Goal: Task Accomplishment & Management: Manage account settings

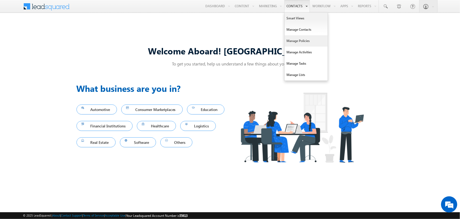
click at [298, 39] on link "Manage Policies" at bounding box center [305, 40] width 43 height 11
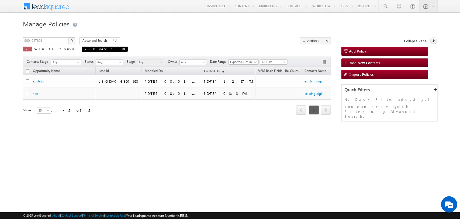
click at [122, 50] on link at bounding box center [123, 49] width 3 height 5
type input "Search Policies"
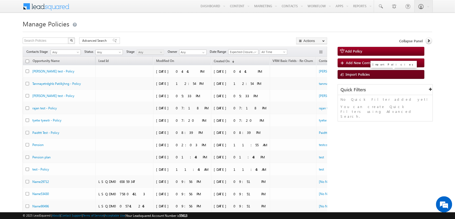
click at [361, 72] on span "Import Policies" at bounding box center [358, 74] width 24 height 5
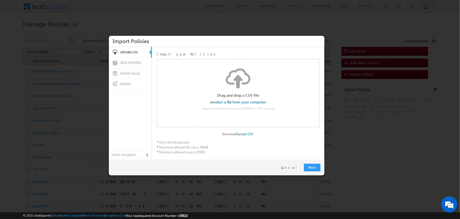
click at [249, 102] on input "file" at bounding box center [239, 102] width 51 height 4
click at [313, 169] on div "Import Policies UPLOAD CSV FIELD MAPPING IMPORT RULES IMPORT Unpin navigation I…" at bounding box center [216, 106] width 215 height 140
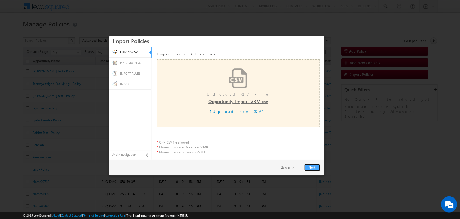
click at [314, 170] on link "Next" at bounding box center [312, 168] width 16 height 8
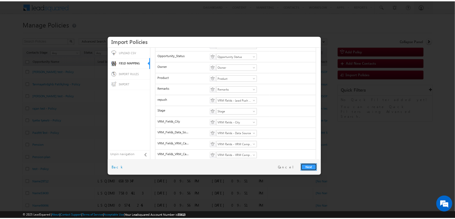
scroll to position [160, 0]
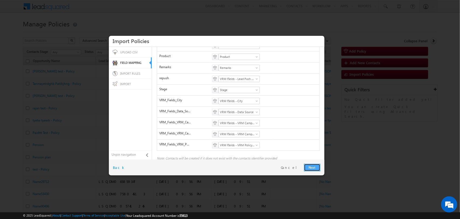
click at [307, 165] on link "Next" at bounding box center [312, 168] width 16 height 8
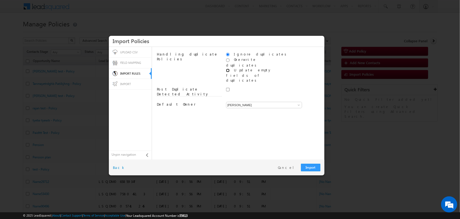
click at [227, 69] on input "radio" at bounding box center [228, 71] width 4 height 4
radio input "true"
click at [293, 168] on link "Cancel" at bounding box center [288, 167] width 20 height 5
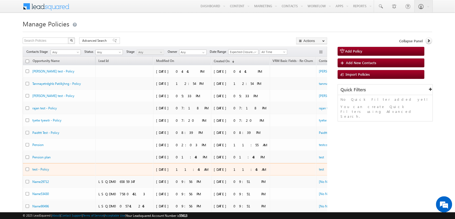
click at [319, 170] on div "test" at bounding box center [346, 169] width 54 height 5
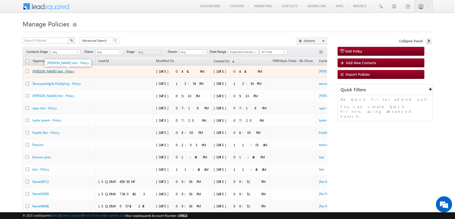
click at [53, 72] on link "ritesh test - Policy" at bounding box center [53, 71] width 42 height 4
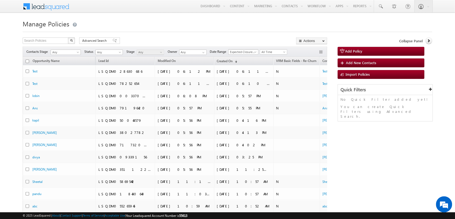
click at [252, 50] on span "Expected Closure Date" at bounding box center [242, 52] width 28 height 5
click at [245, 81] on link "Created On" at bounding box center [246, 78] width 30 height 5
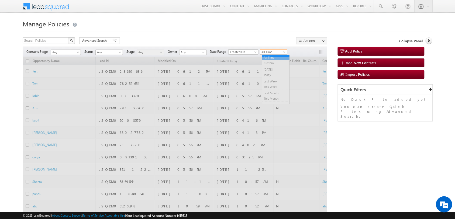
click at [277, 52] on span "All Time" at bounding box center [273, 52] width 26 height 5
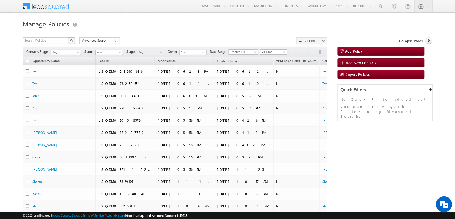
click at [262, 40] on div "Search Policies X 103937 results found Advanced Search Advanced search results …" at bounding box center [175, 41] width 304 height 8
